Goal: Navigation & Orientation: Find specific page/section

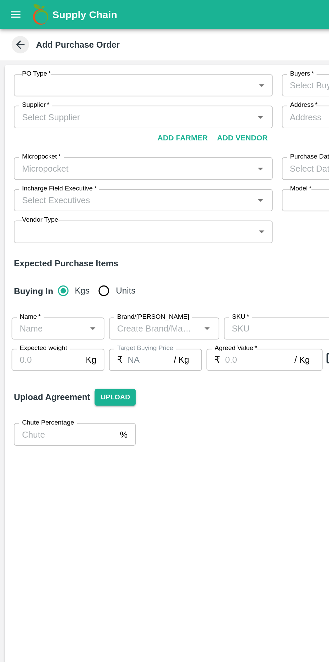
click at [11, 4] on button "open drawer" at bounding box center [8, 8] width 15 height 15
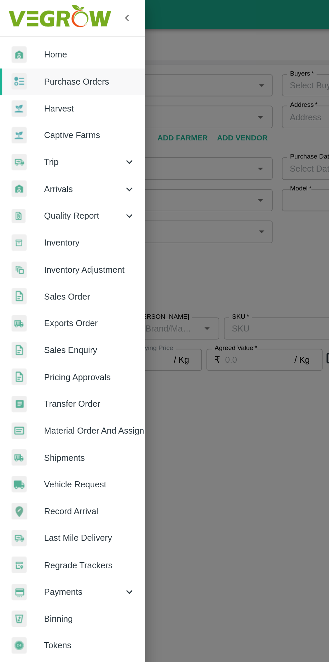
click at [43, 32] on span "Home" at bounding box center [52, 31] width 53 height 7
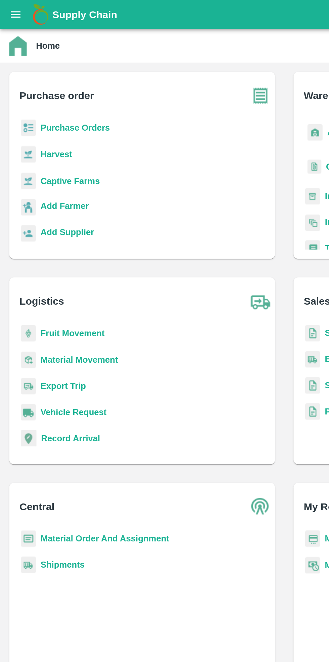
click at [45, 71] on b "Purchase Orders" at bounding box center [44, 73] width 40 height 5
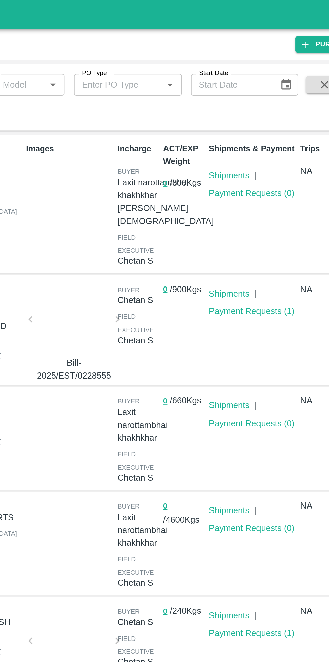
click at [245, 180] on link "Payment Requests ( 1 )" at bounding box center [244, 179] width 50 height 5
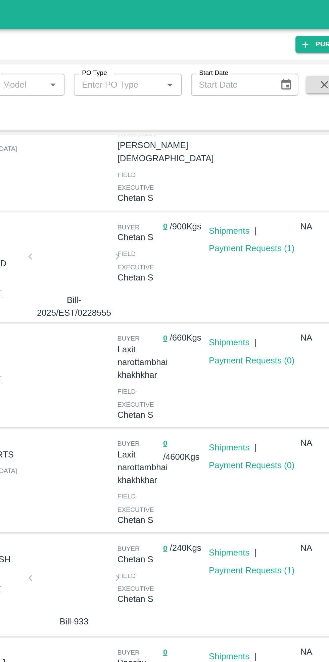
scroll to position [75, 0]
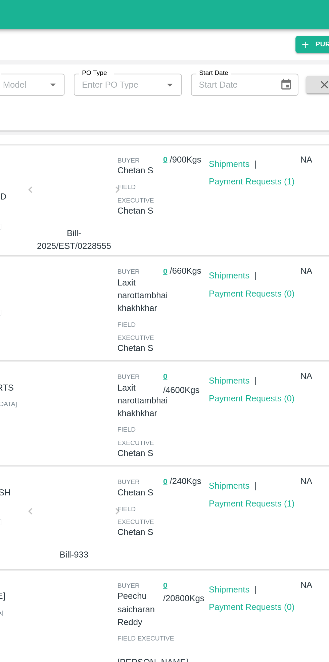
click at [242, 294] on link "Payment Requests ( 1 )" at bounding box center [244, 291] width 50 height 5
